Goal: Book appointment/travel/reservation

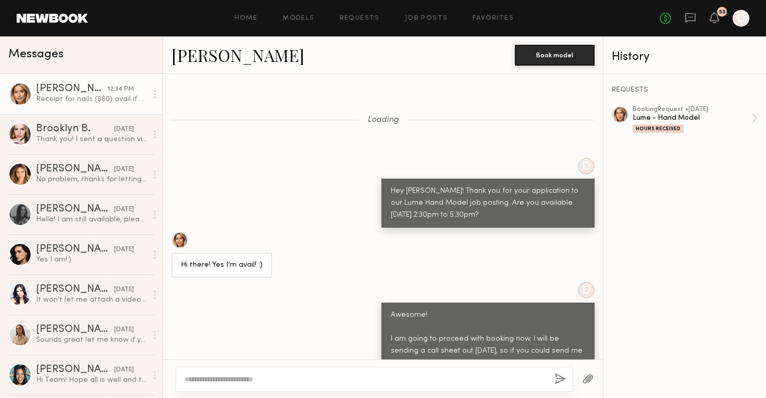
scroll to position [1212, 0]
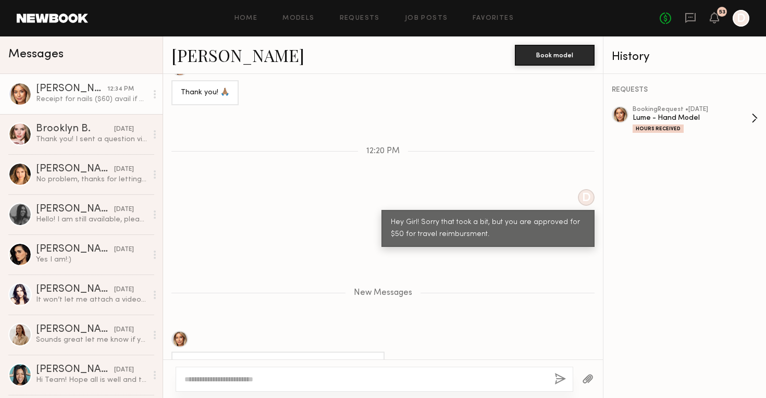
click at [651, 122] on div "Lume - Hand Model" at bounding box center [691, 118] width 119 height 10
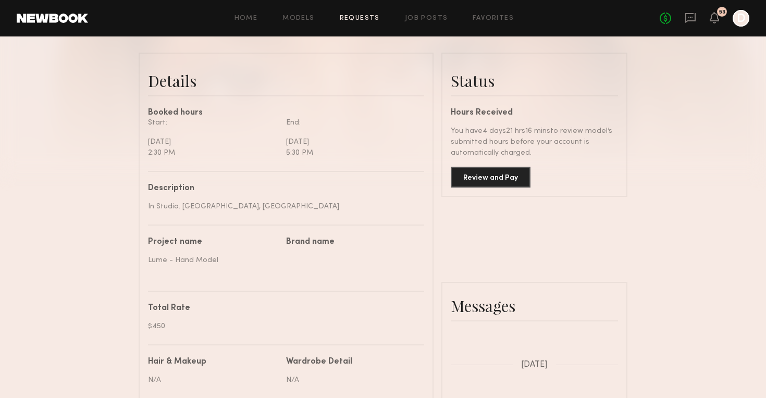
scroll to position [245, 0]
click at [507, 180] on button "Review and Pay" at bounding box center [491, 176] width 80 height 21
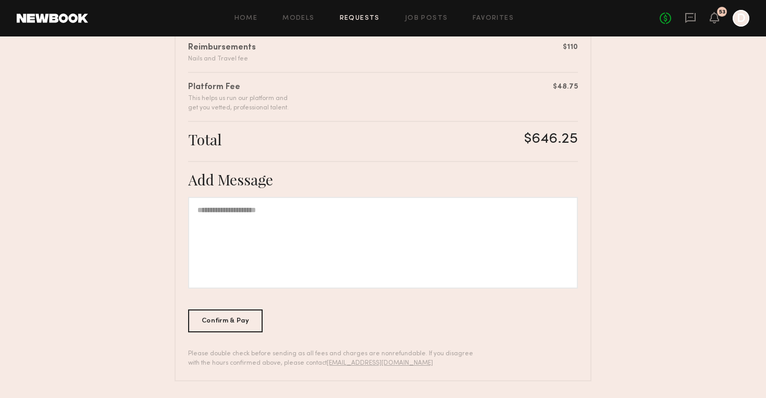
scroll to position [346, 0]
click at [248, 325] on div "Confirm & Pay" at bounding box center [225, 320] width 74 height 23
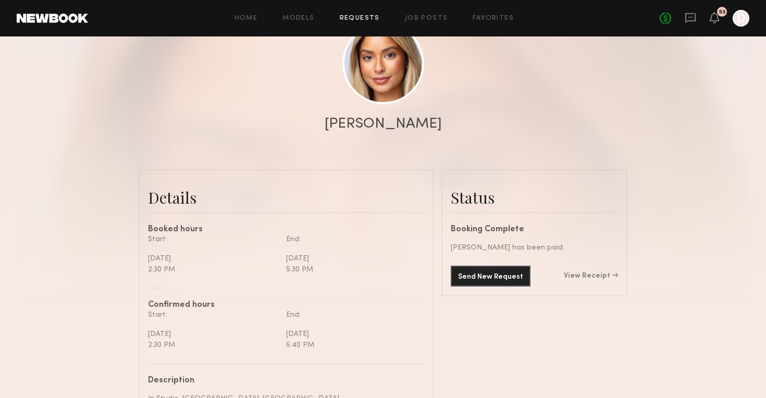
scroll to position [129, 0]
click at [592, 276] on link "View Receipt" at bounding box center [591, 275] width 54 height 7
